Goal: Task Accomplishment & Management: Use online tool/utility

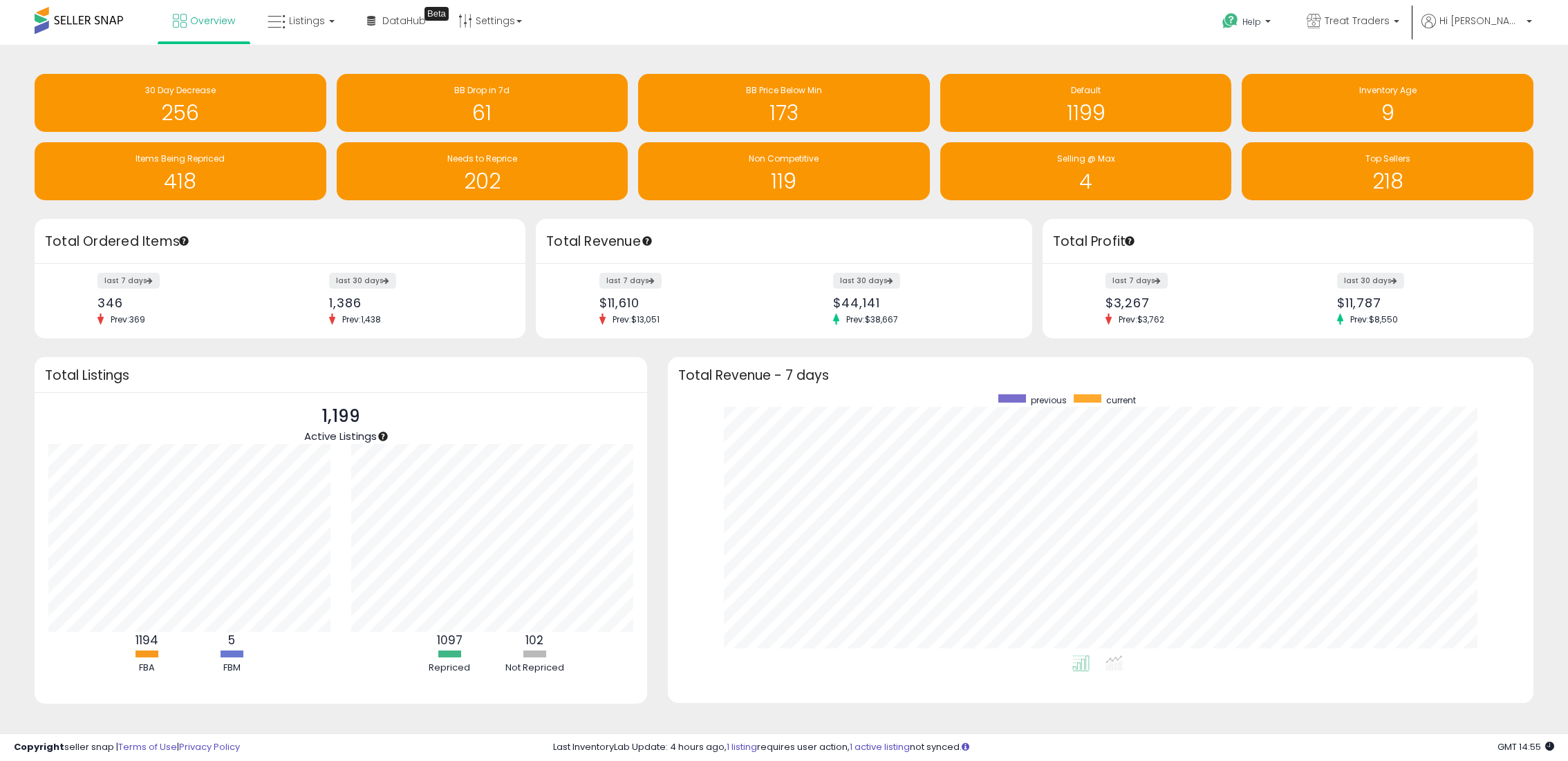
scroll to position [261, 837]
click at [306, 24] on span "Listings" at bounding box center [307, 21] width 36 height 14
click at [312, 70] on icon at bounding box center [311, 68] width 60 height 18
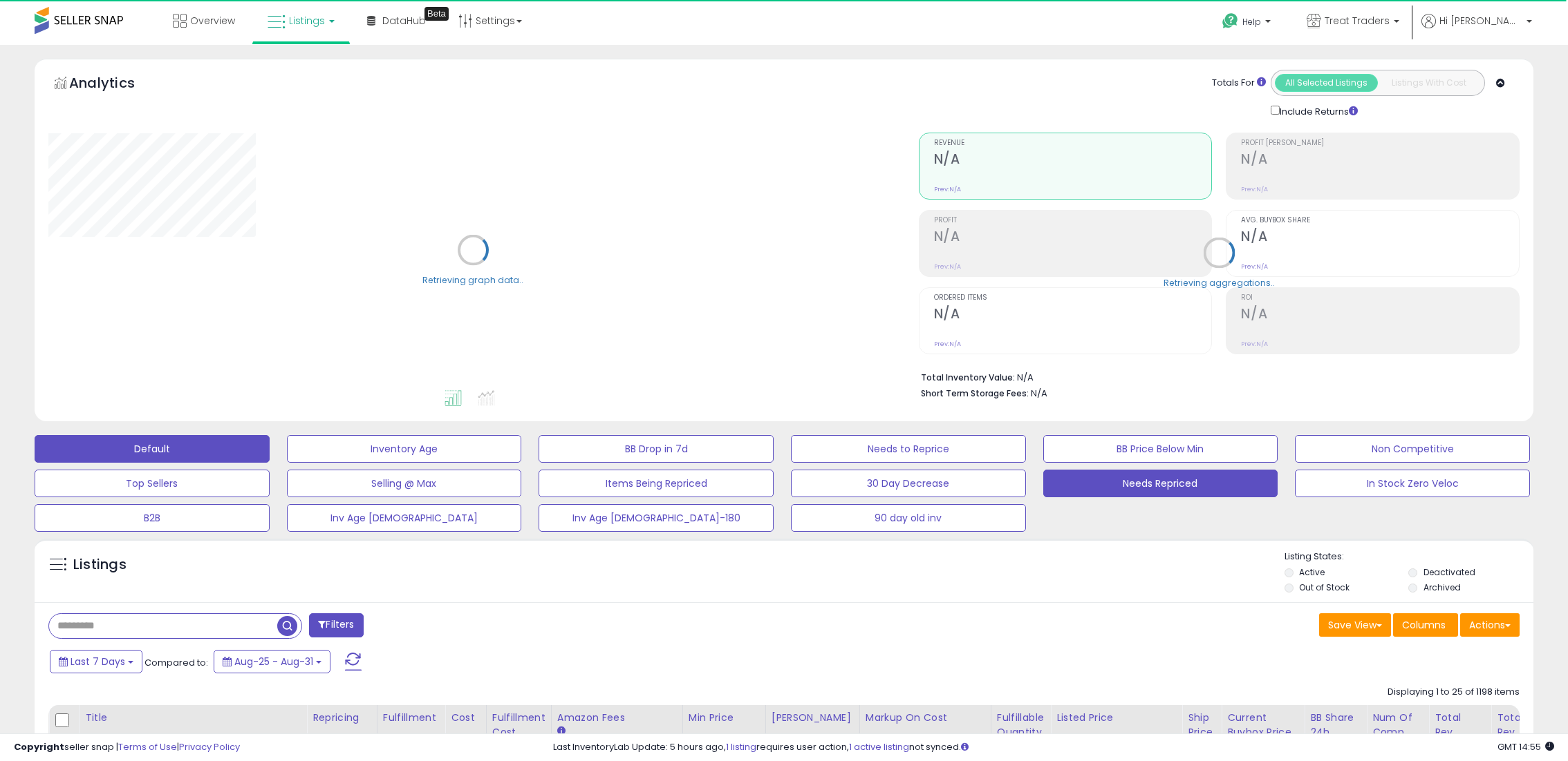
click at [1112, 493] on button "Needs Repriced" at bounding box center [1161, 483] width 235 height 27
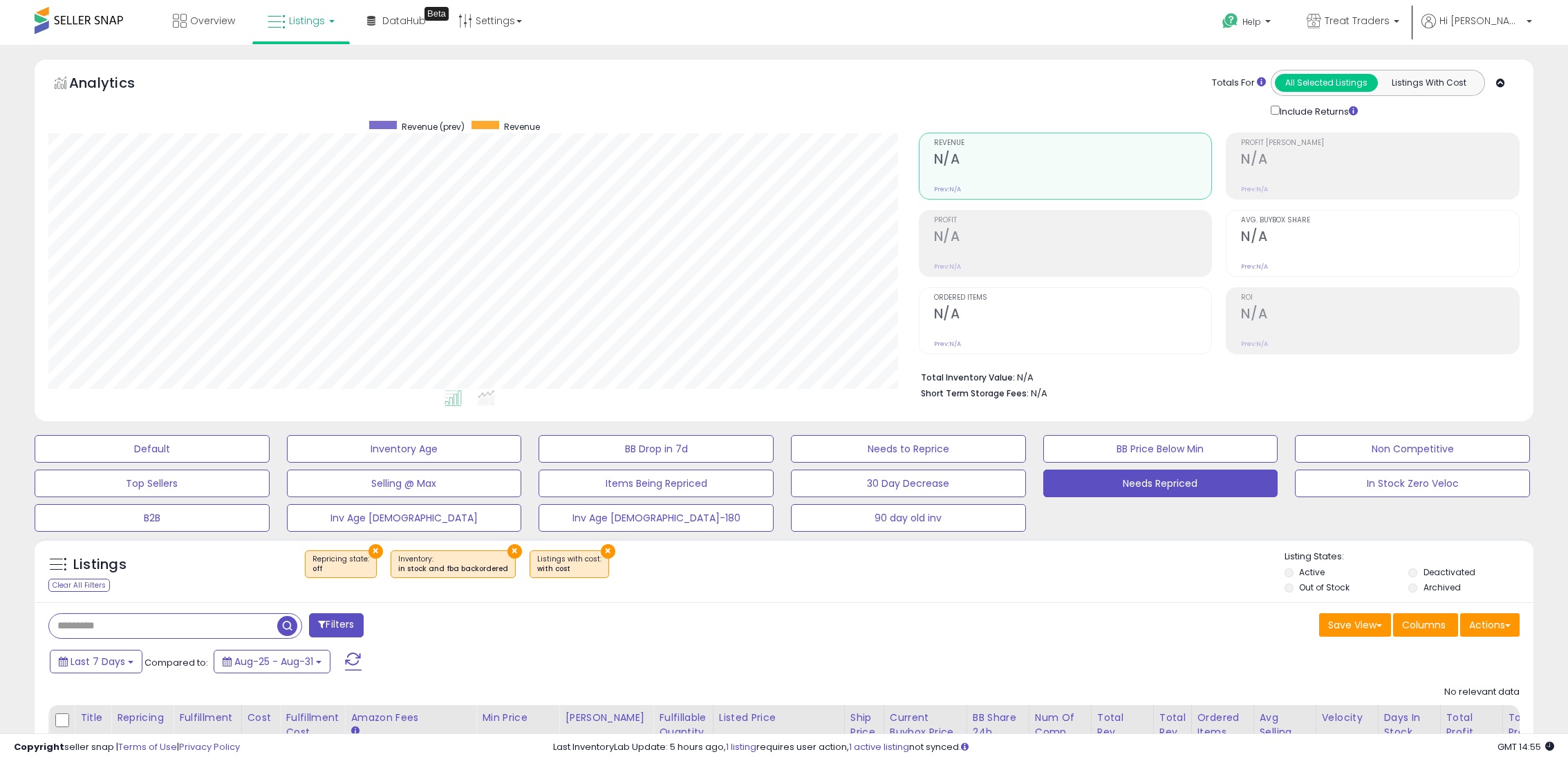
scroll to position [283, 870]
